Goal: Task Accomplishment & Management: Manage account settings

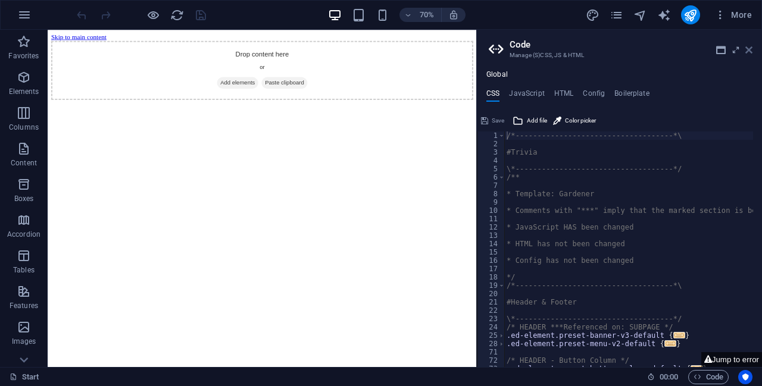
drag, startPoint x: 747, startPoint y: 49, endPoint x: 700, endPoint y: 19, distance: 55.6
click at [747, 49] on icon at bounding box center [748, 50] width 7 height 10
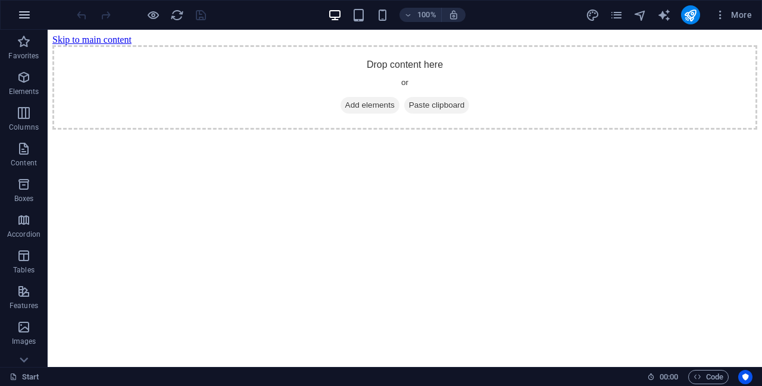
click at [25, 17] on icon "button" at bounding box center [24, 15] width 14 height 14
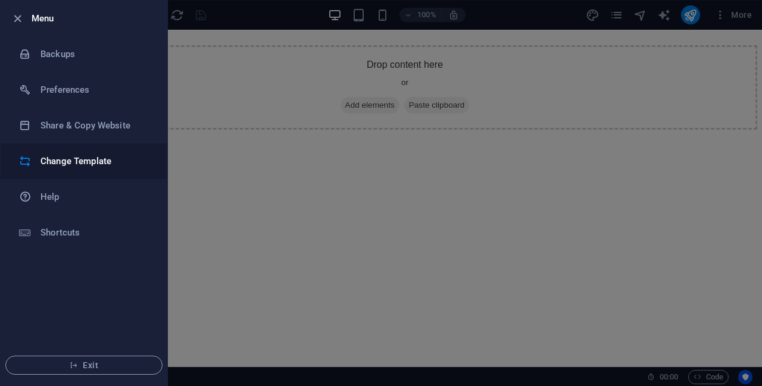
click at [90, 155] on h6 "Change Template" at bounding box center [95, 161] width 110 height 14
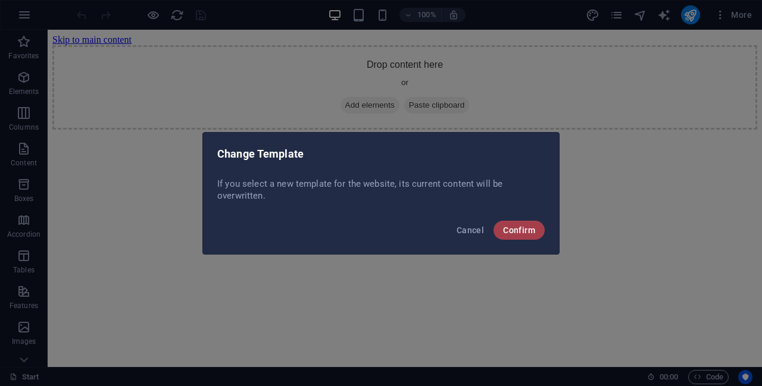
click at [522, 230] on span "Confirm" at bounding box center [519, 230] width 32 height 10
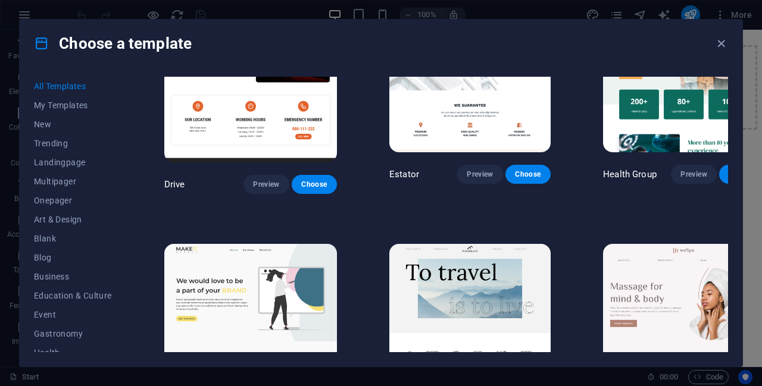
scroll to position [2261, 0]
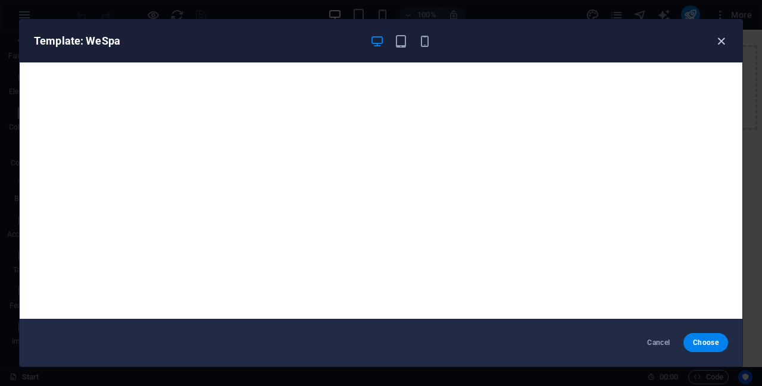
click at [721, 39] on icon "button" at bounding box center [721, 42] width 14 height 14
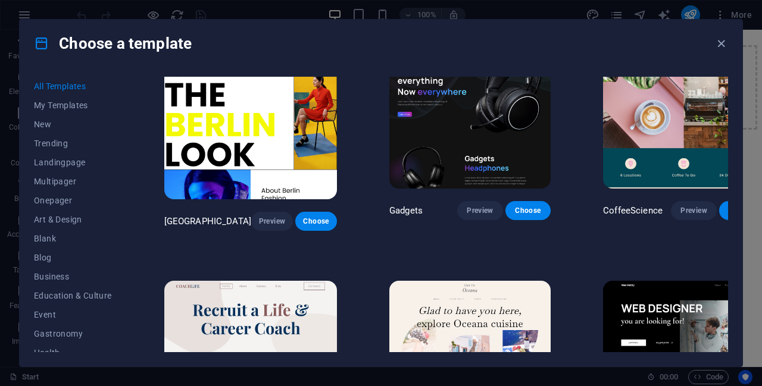
scroll to position [2697, 0]
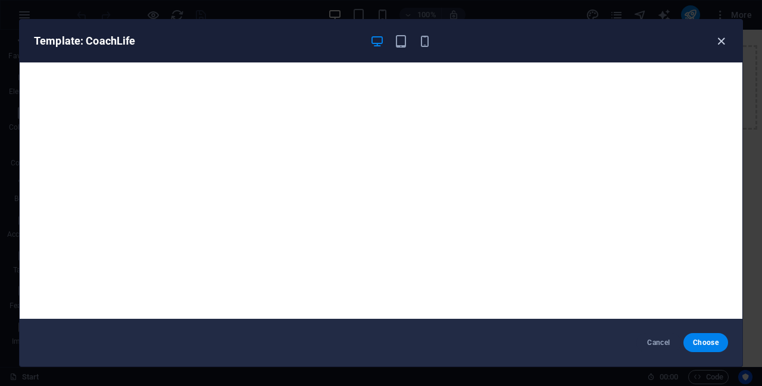
click at [724, 36] on icon "button" at bounding box center [721, 42] width 14 height 14
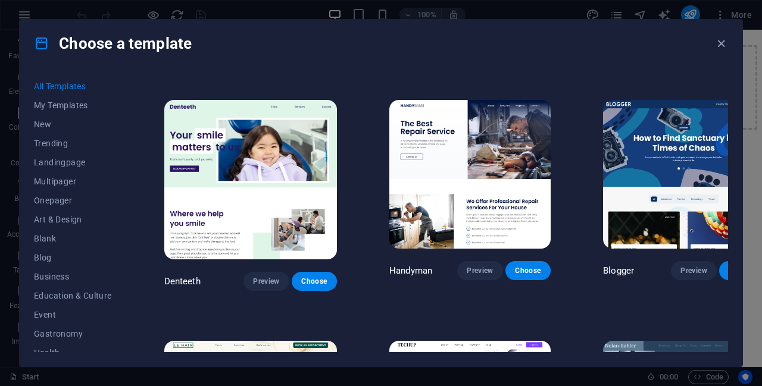
scroll to position [3153, 0]
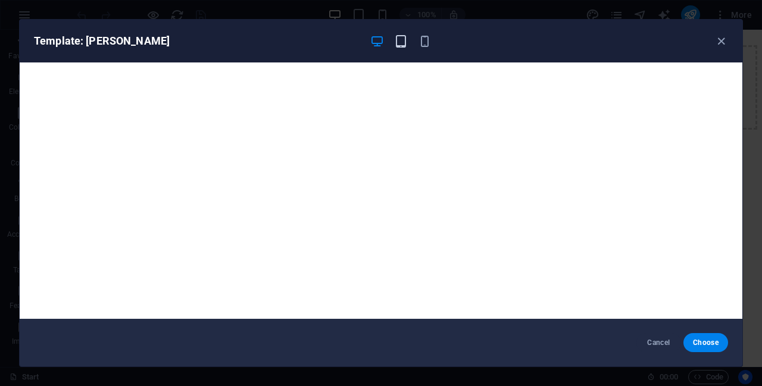
click at [403, 39] on icon "button" at bounding box center [401, 42] width 14 height 14
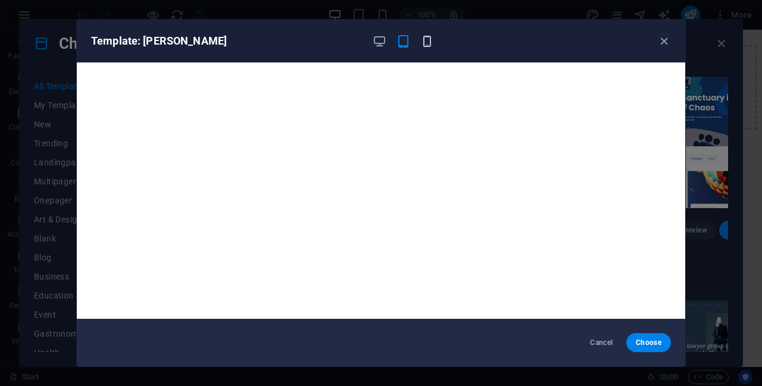
click at [424, 40] on icon "button" at bounding box center [427, 42] width 14 height 14
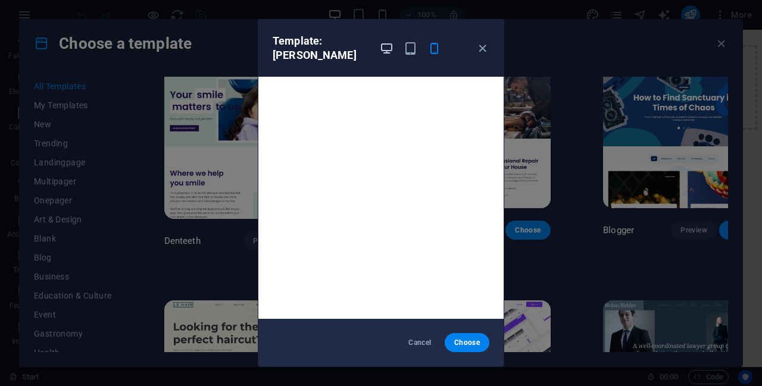
click at [390, 46] on icon "button" at bounding box center [387, 49] width 14 height 14
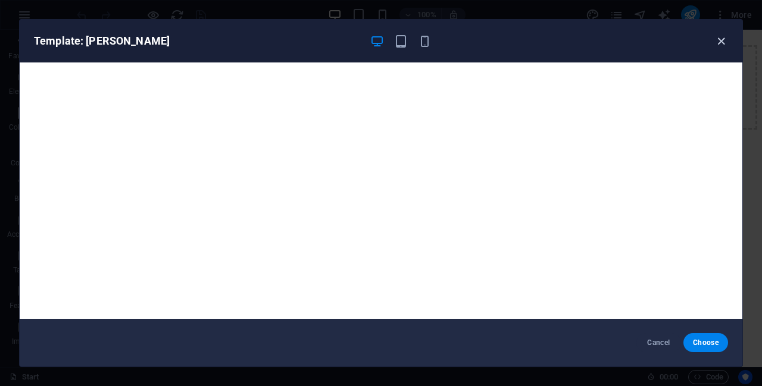
click at [722, 37] on icon "button" at bounding box center [721, 42] width 14 height 14
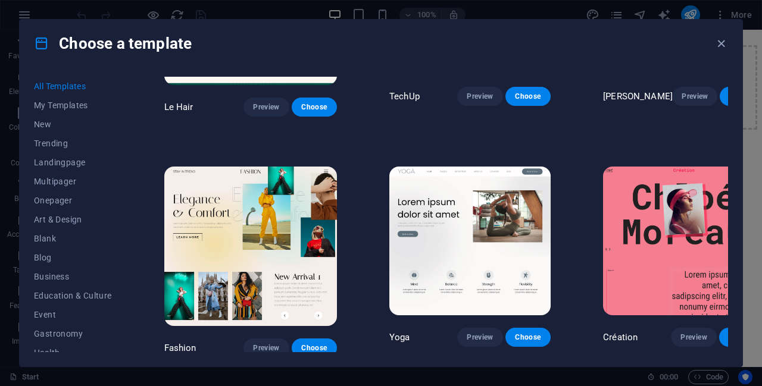
scroll to position [3530, 0]
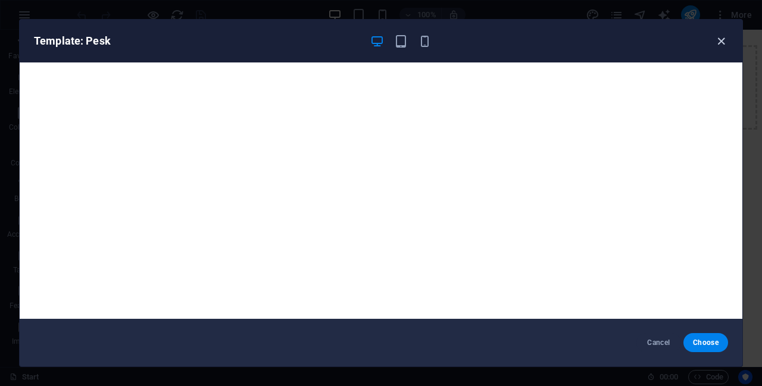
click at [720, 37] on icon "button" at bounding box center [721, 42] width 14 height 14
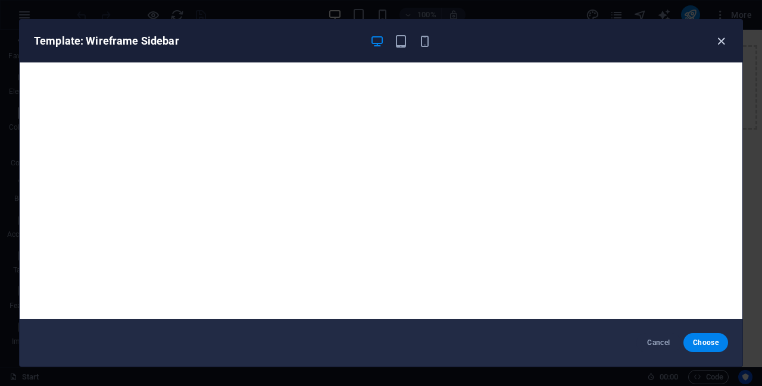
click at [720, 45] on icon "button" at bounding box center [721, 42] width 14 height 14
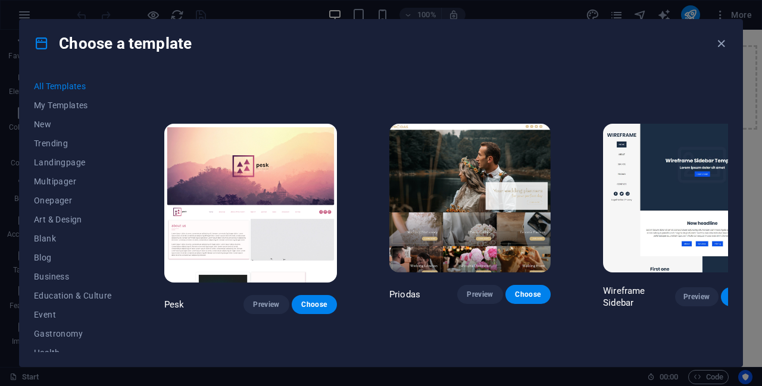
scroll to position [3827, 0]
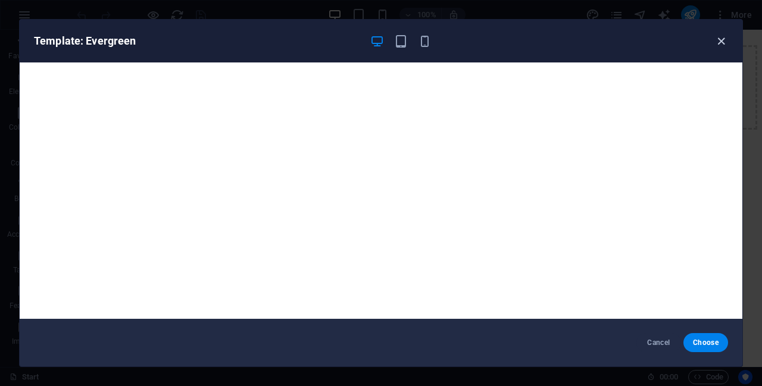
click at [724, 40] on icon "button" at bounding box center [721, 42] width 14 height 14
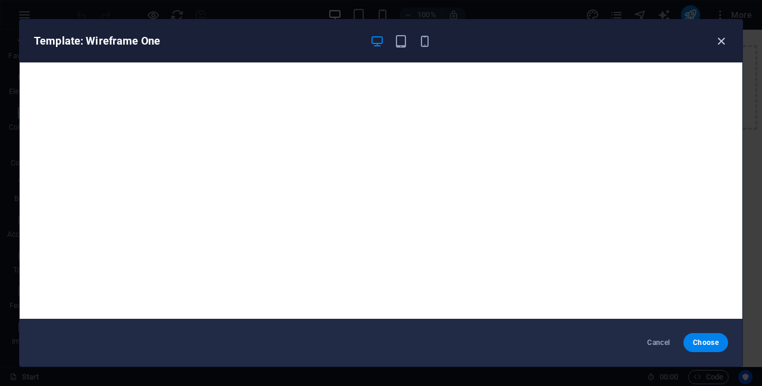
click at [720, 38] on icon "button" at bounding box center [721, 42] width 14 height 14
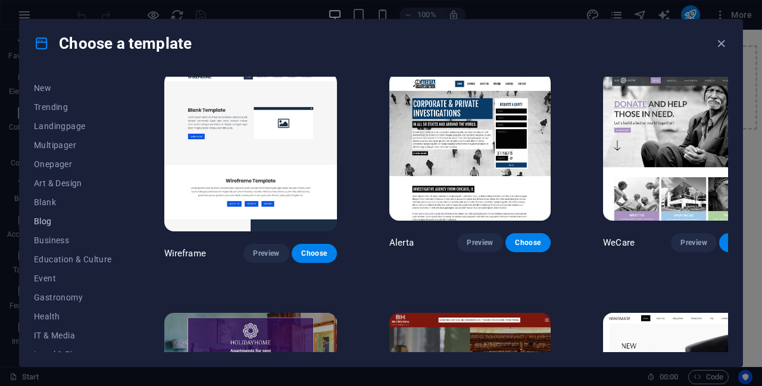
scroll to position [39, 0]
click at [59, 242] on span "Business" at bounding box center [73, 238] width 78 height 10
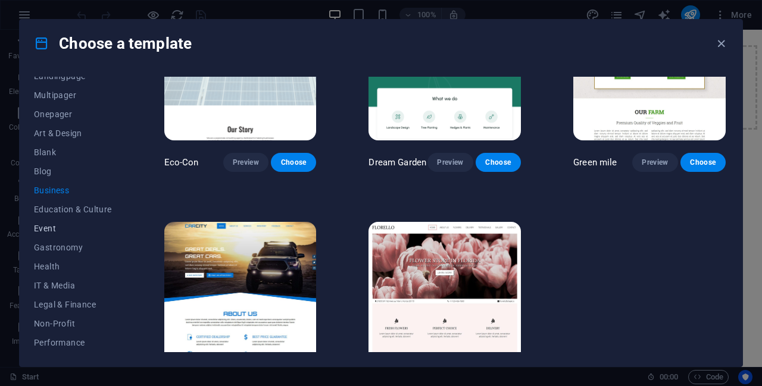
scroll to position [99, 0]
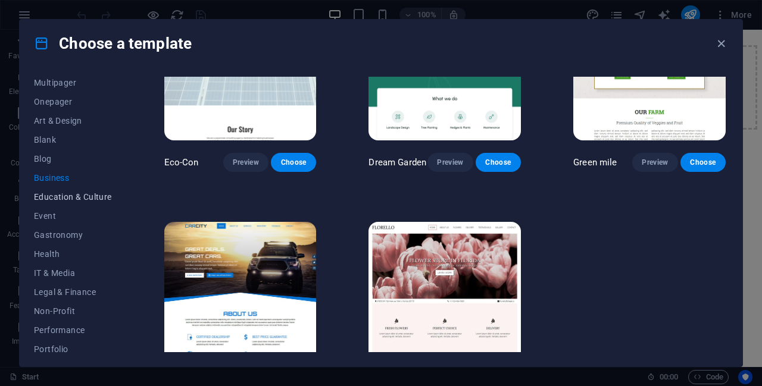
click at [87, 196] on span "Education & Culture" at bounding box center [73, 197] width 78 height 10
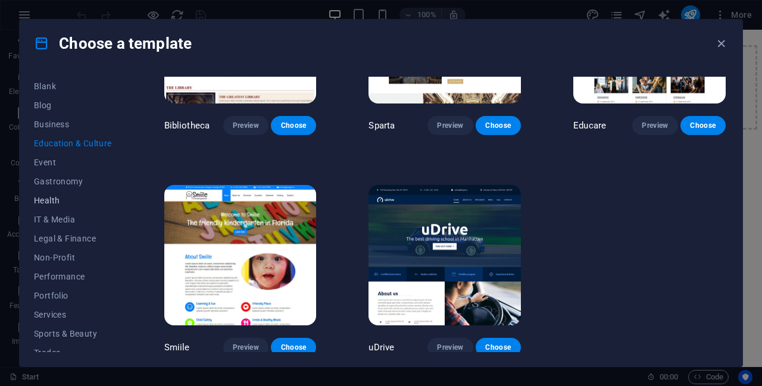
scroll to position [158, 0]
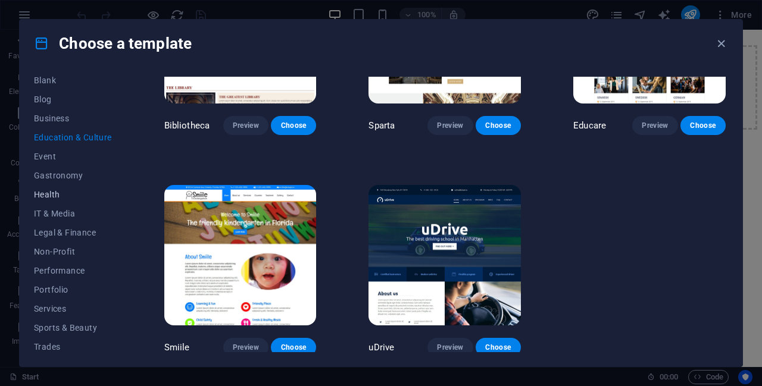
click at [54, 195] on span "Health" at bounding box center [73, 195] width 78 height 10
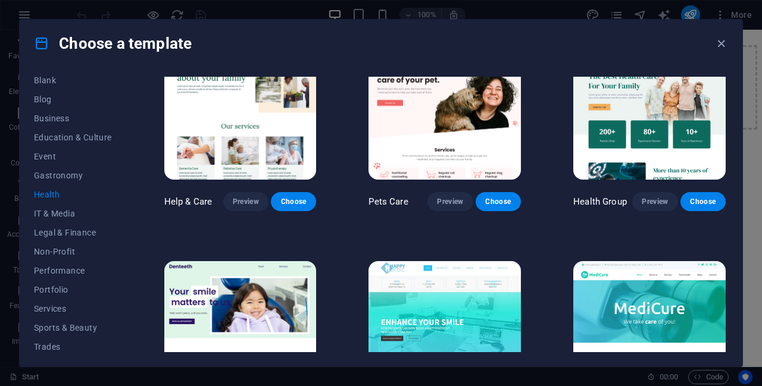
scroll to position [0, 0]
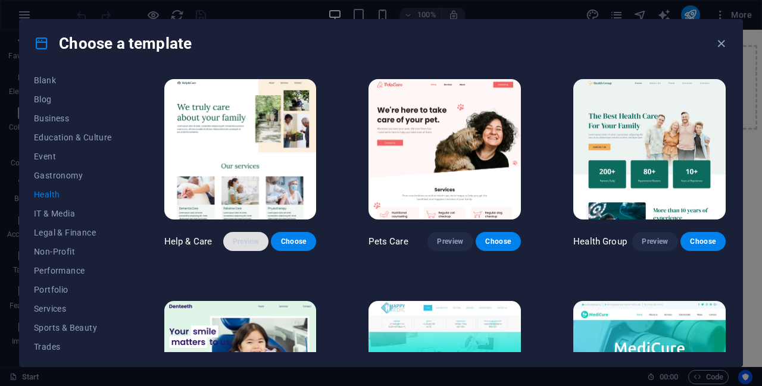
click at [238, 239] on span "Preview" at bounding box center [246, 242] width 26 height 10
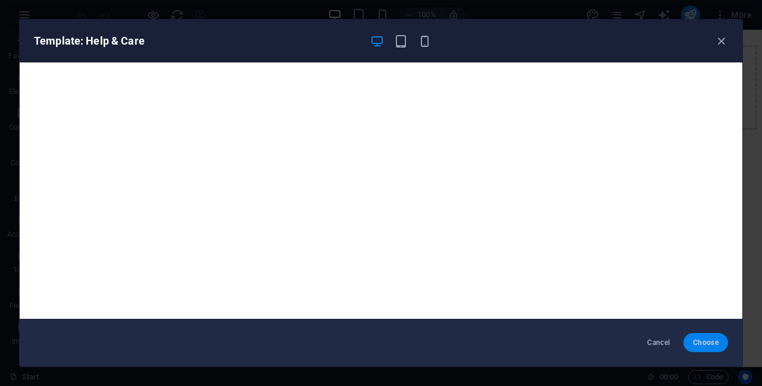
click at [710, 341] on span "Choose" at bounding box center [705, 343] width 26 height 10
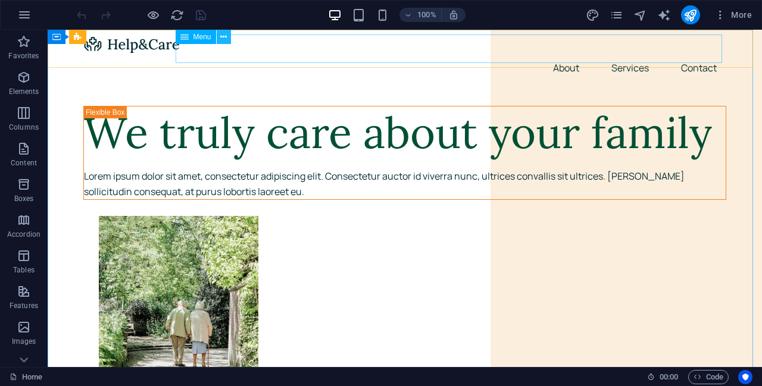
click at [224, 40] on icon at bounding box center [223, 37] width 7 height 12
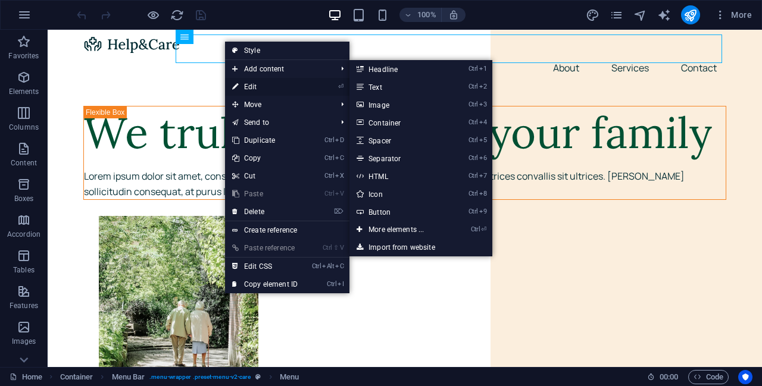
click at [278, 84] on link "⏎ Edit" at bounding box center [265, 87] width 80 height 18
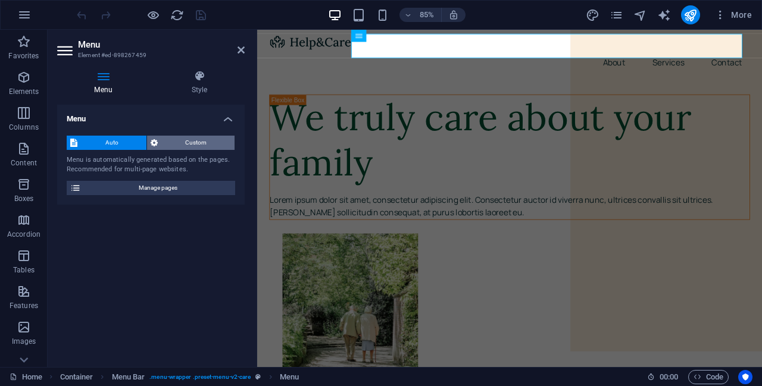
click at [179, 140] on span "Custom" at bounding box center [196, 143] width 70 height 14
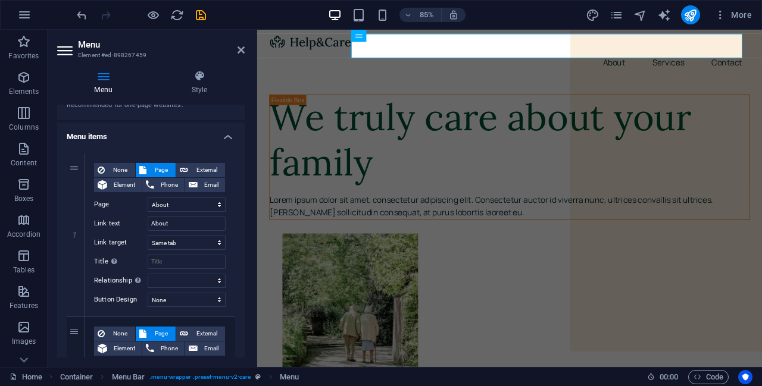
scroll to position [39, 0]
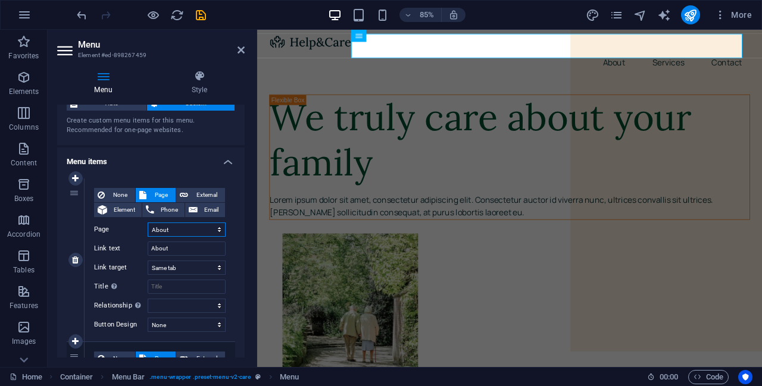
click at [176, 228] on select "Home About Services Contact Legal Notice Privacy" at bounding box center [187, 230] width 78 height 14
select select "0"
click at [148, 223] on select "Home About Services Contact Legal Notice Privacy" at bounding box center [187, 230] width 78 height 14
type input "Home"
select select
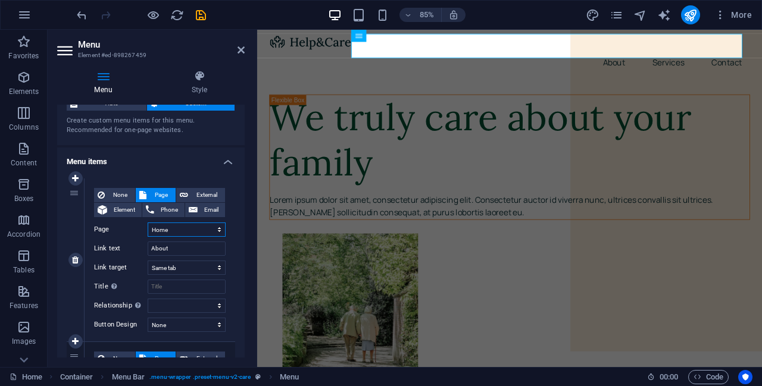
select select
drag, startPoint x: 175, startPoint y: 249, endPoint x: 139, endPoint y: 249, distance: 36.3
click at [139, 249] on div "Link text Home" at bounding box center [159, 249] width 131 height 14
type input "Osteopathi"
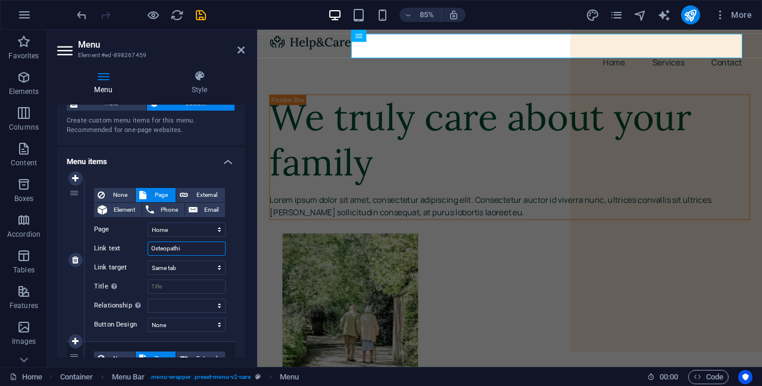
select select
type input "Osteopathie"
select select
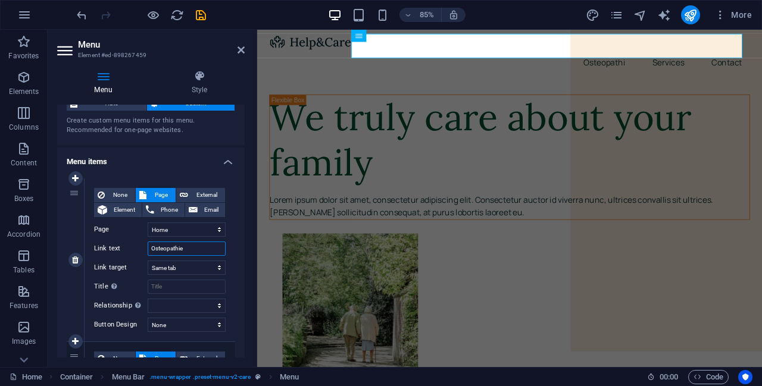
select select
type input "Osteopathie"
click at [232, 270] on div "None Page External Element Phone Email Page Home About Services Contact Legal N…" at bounding box center [159, 259] width 151 height 163
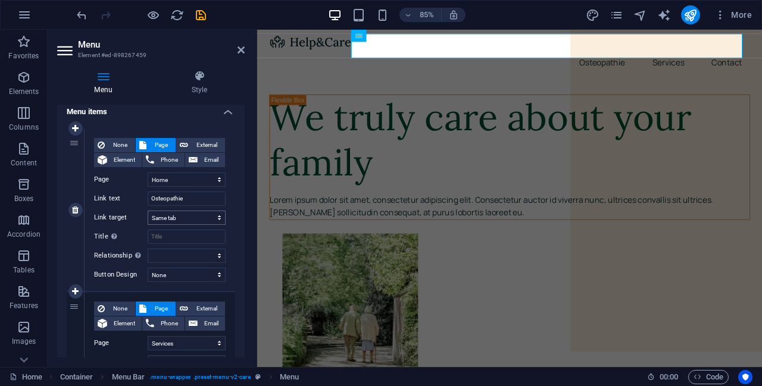
scroll to position [99, 0]
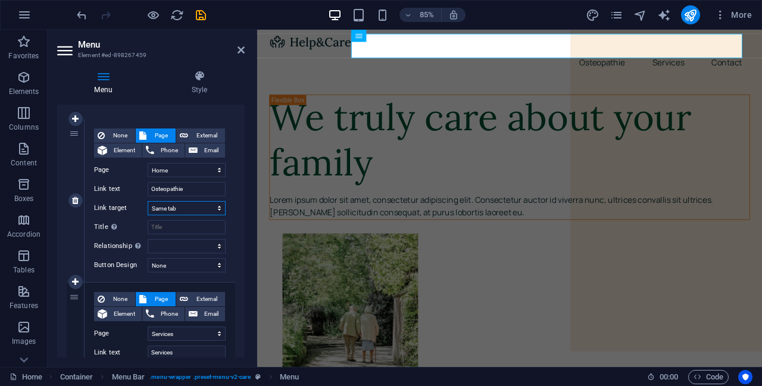
click at [219, 206] on select "New tab Same tab Overlay" at bounding box center [187, 208] width 78 height 14
click at [229, 223] on div "None Page External Element Phone Email Page Home About Services Contact Legal N…" at bounding box center [159, 200] width 151 height 163
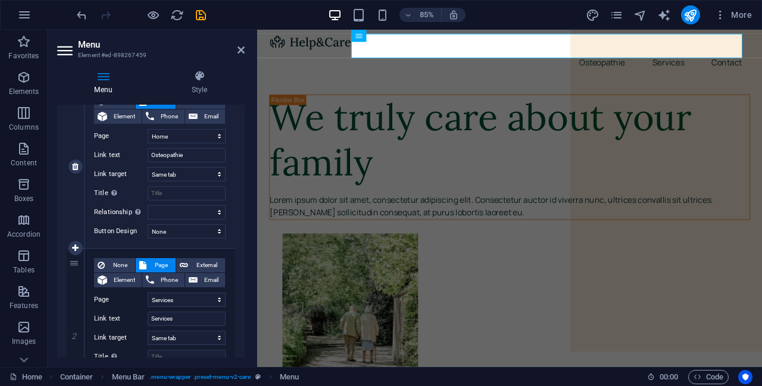
scroll to position [139, 0]
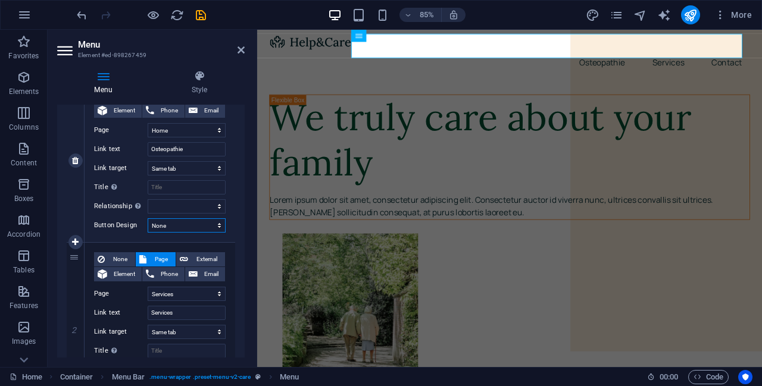
click at [215, 224] on select "None Default Primary Secondary" at bounding box center [187, 225] width 78 height 14
click at [239, 228] on div "1 None Page External Element Phone Email Page Home About Services Contact Legal…" at bounding box center [150, 324] width 187 height 509
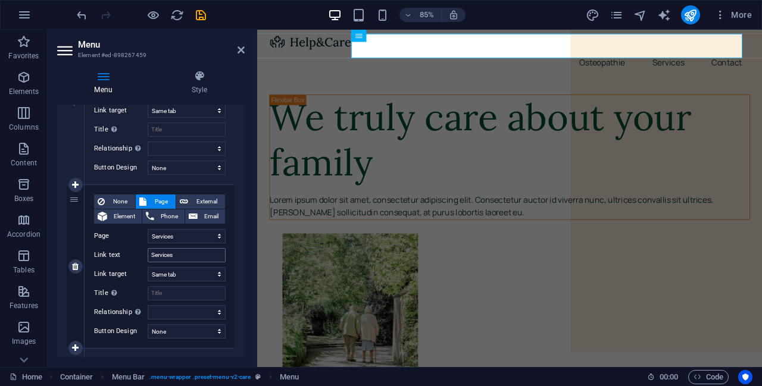
scroll to position [198, 0]
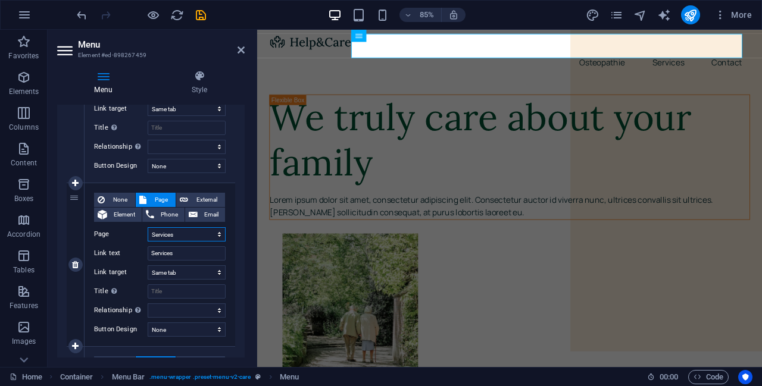
click at [207, 234] on select "Home About Services Contact Legal Notice Privacy" at bounding box center [187, 234] width 78 height 14
drag, startPoint x: 195, startPoint y: 252, endPoint x: 144, endPoint y: 255, distance: 50.6
click at [144, 255] on div "Link text Services" at bounding box center [159, 253] width 131 height 14
type input "Klachten"
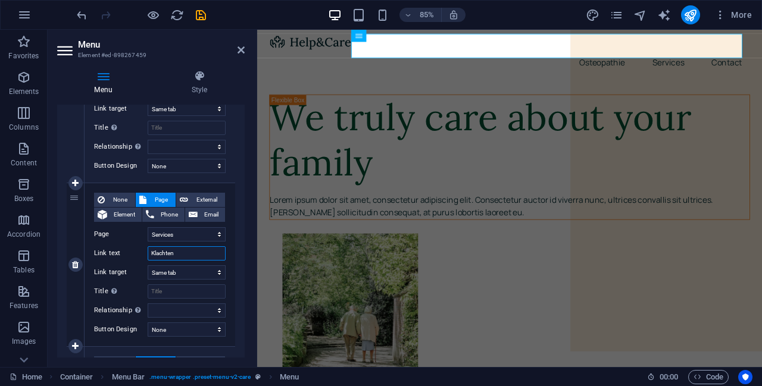
select select
type input "Klachten"
click at [228, 254] on div "None Page External Element Phone Email Page Home About Services Contact Legal N…" at bounding box center [159, 264] width 151 height 163
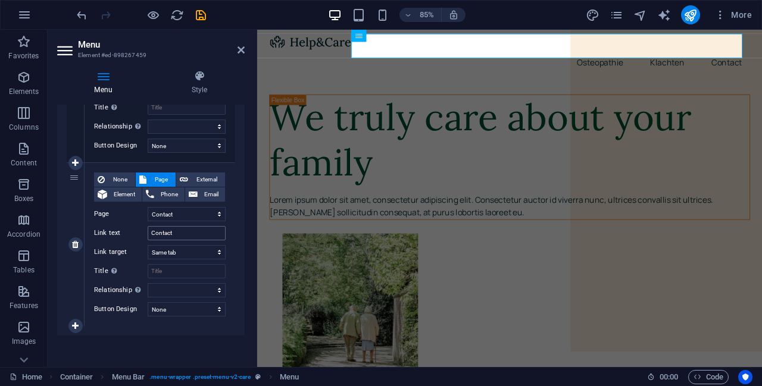
scroll to position [384, 0]
click at [152, 230] on input "Contact" at bounding box center [187, 231] width 78 height 14
type input "Over Contact"
select select
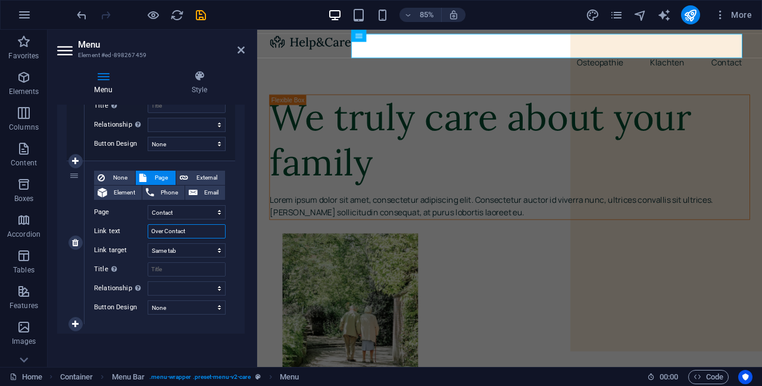
select select
type input "Over en Contact"
select select
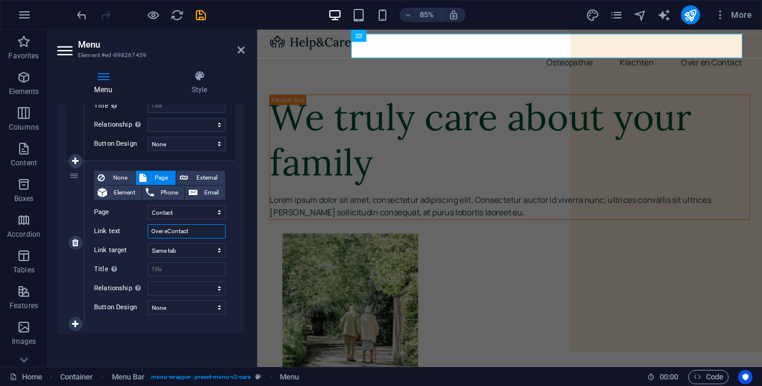
type input "Over Contact"
select select
type input "Over & Contact"
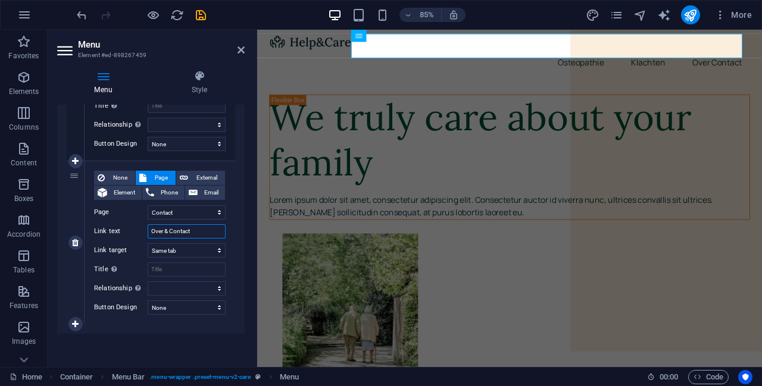
select select
type input "Over & Contact"
click at [233, 238] on div "1 None Page External Element Phone Email Page Home About Services Contact Legal…" at bounding box center [150, 78] width 187 height 509
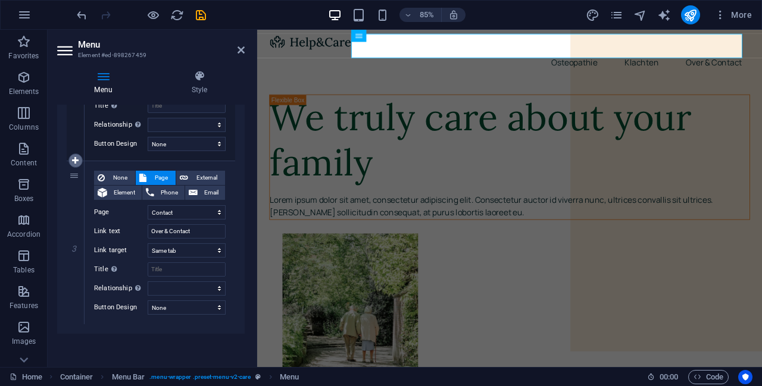
click at [75, 159] on icon at bounding box center [75, 160] width 7 height 8
select select
select select "3"
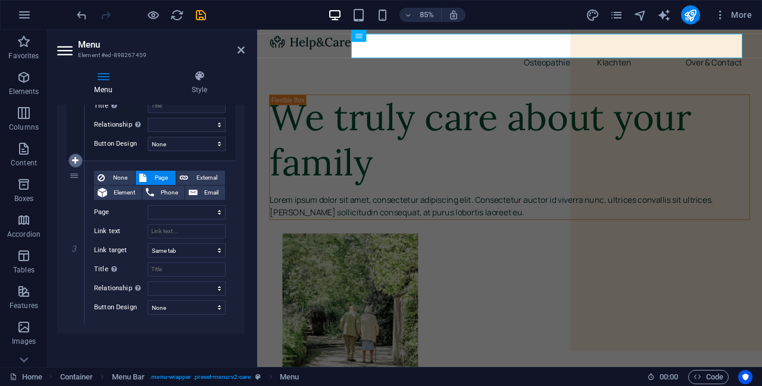
select select
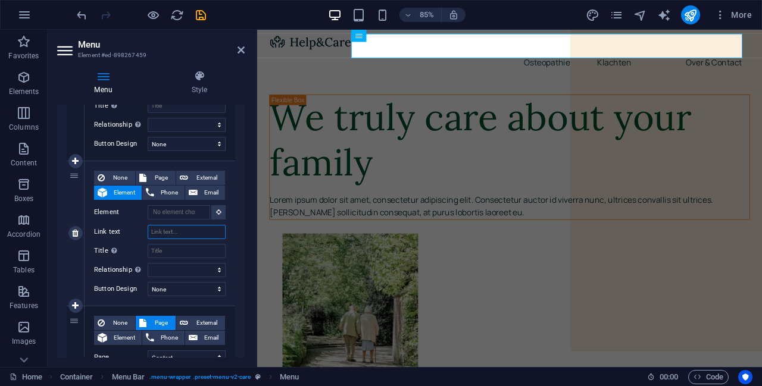
click at [195, 236] on input "Link text" at bounding box center [187, 232] width 78 height 14
type input "Werkwijze"
select select
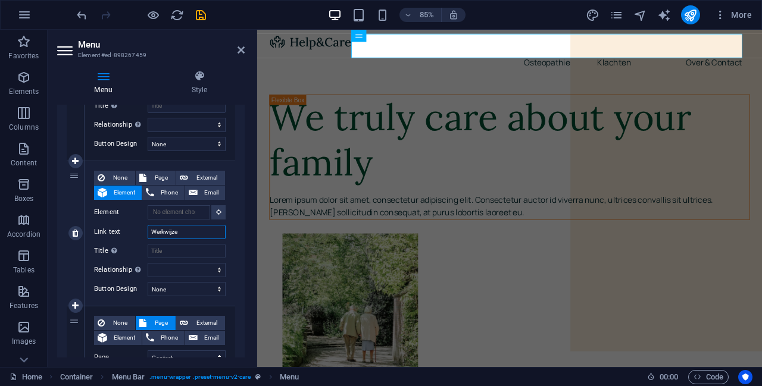
select select
type input "Werkwijze en"
select select
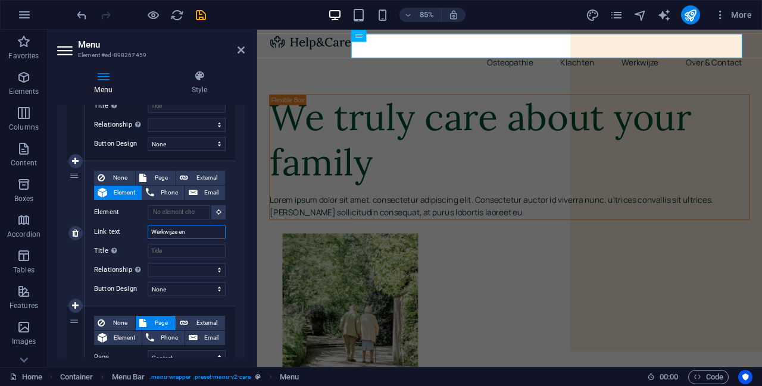
select select
type input "Werkwijze"
select select
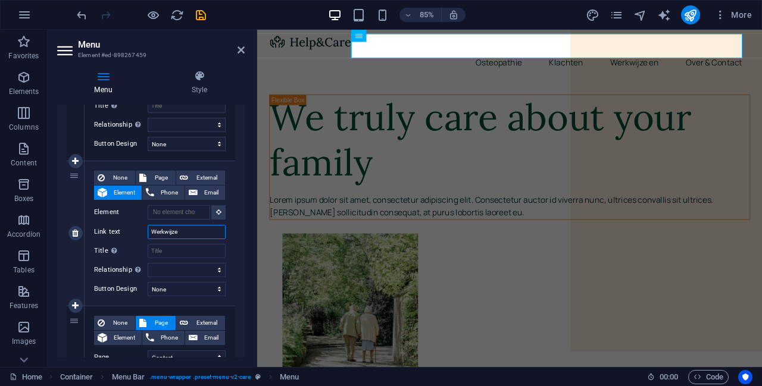
select select
type input "Werkwijze &"
select select
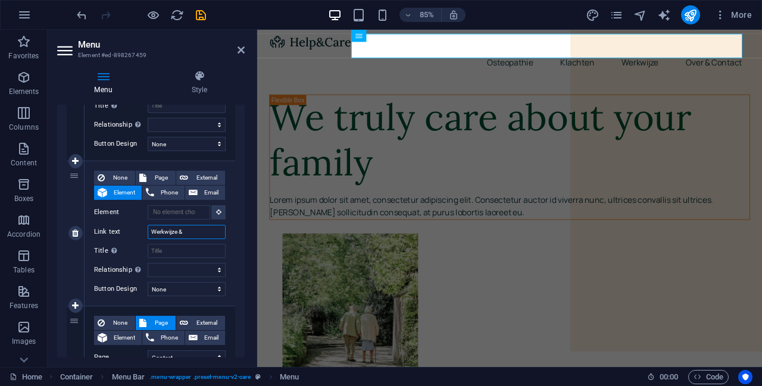
select select
type input "Werkwijze & Tar"
select select
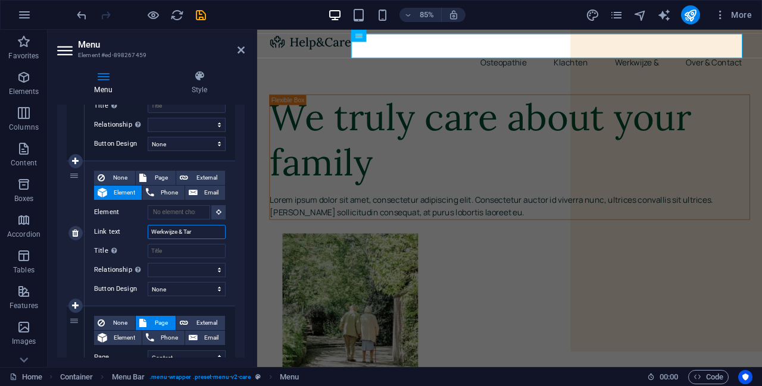
select select
type input "Werkwijze & Tarief"
select select
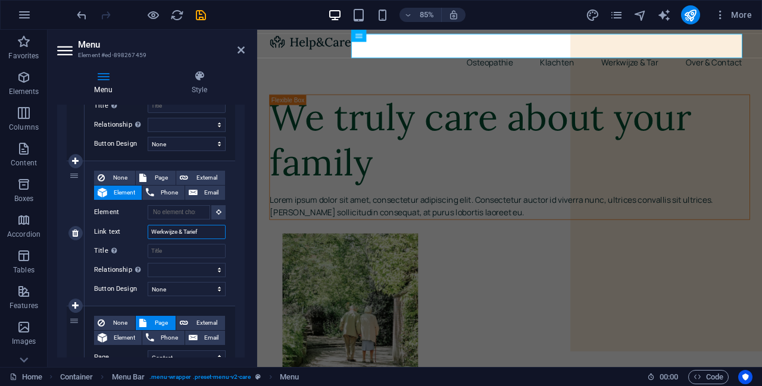
select select
type input "Werkwijze & Tarief"
click at [233, 237] on div "1 None Page External Element Phone Email Page Home About Services Contact Legal…" at bounding box center [150, 151] width 187 height 654
click at [159, 180] on span "Page" at bounding box center [161, 178] width 22 height 14
select select
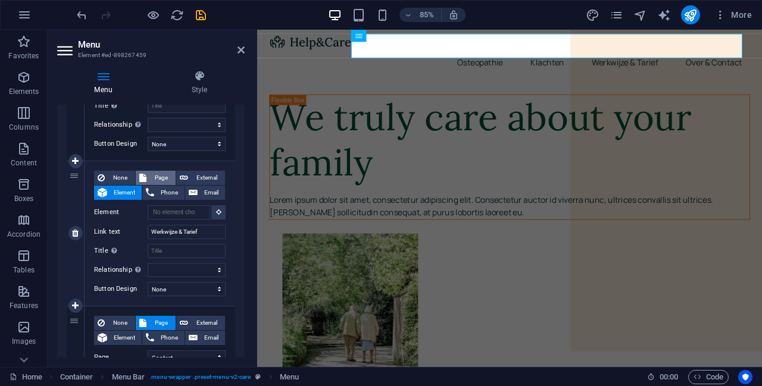
select select
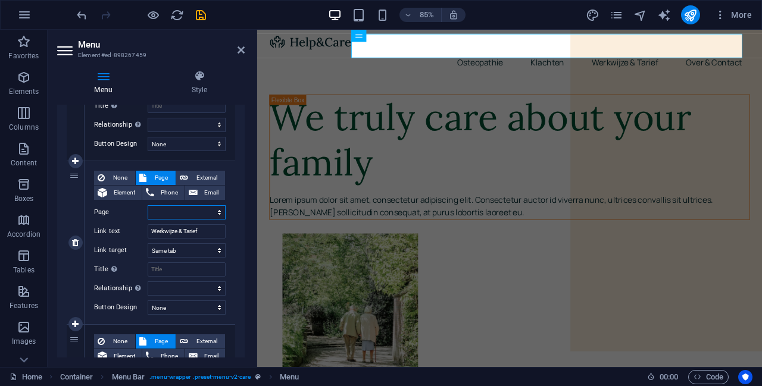
click at [192, 214] on select "Home About Services Contact Legal Notice Privacy" at bounding box center [187, 212] width 78 height 14
select select "4"
click at [148, 205] on select "Home About Services Contact Legal Notice Privacy" at bounding box center [187, 212] width 78 height 14
select select
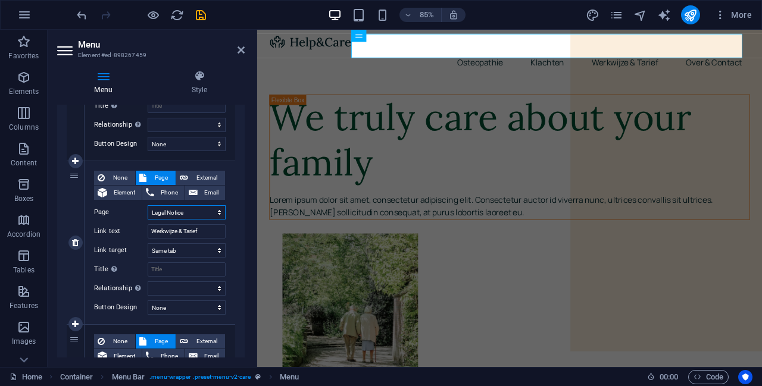
select select
click at [228, 206] on div "None Page External Element Phone Email Page Home About Services Contact Legal N…" at bounding box center [159, 242] width 151 height 163
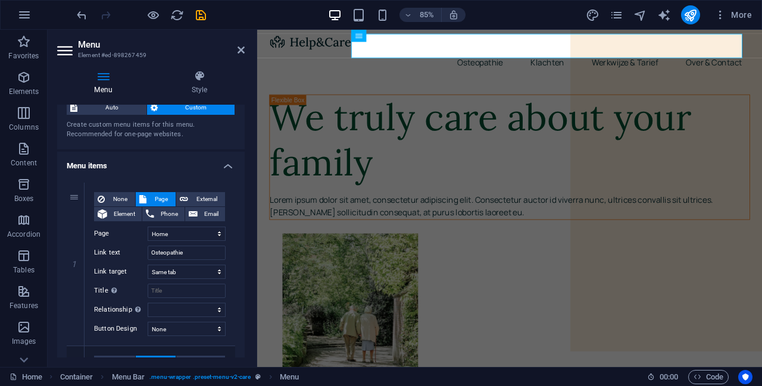
scroll to position [0, 0]
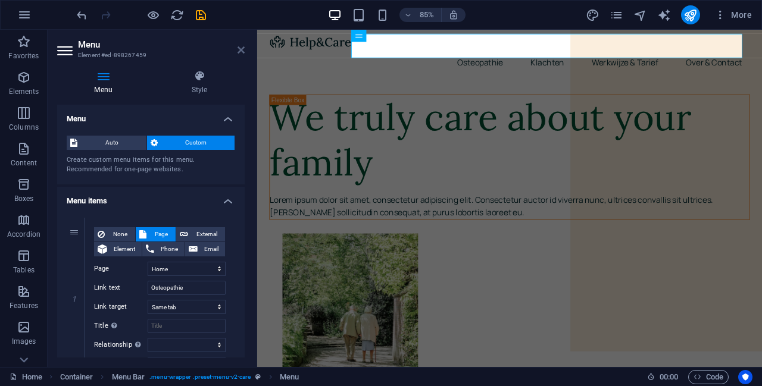
click at [240, 52] on icon at bounding box center [240, 50] width 7 height 10
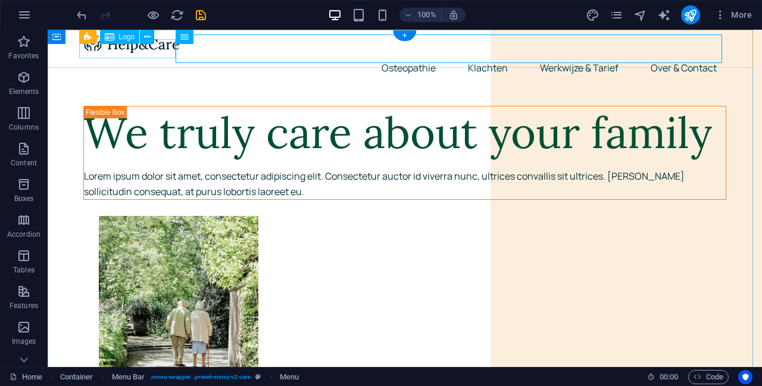
click at [126, 53] on div at bounding box center [404, 44] width 643 height 19
